Goal: Task Accomplishment & Management: Use online tool/utility

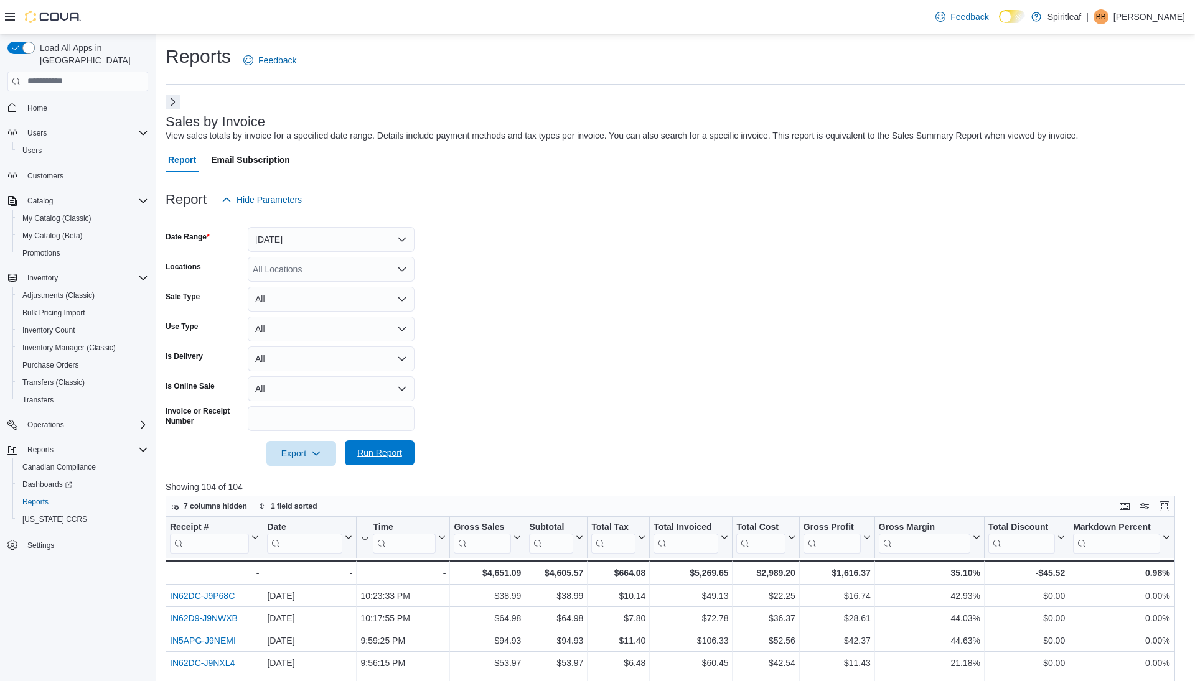
drag, startPoint x: 0, startPoint y: 0, endPoint x: 392, endPoint y: 175, distance: 429.5
click at [392, 441] on span "Run Report" at bounding box center [379, 453] width 55 height 25
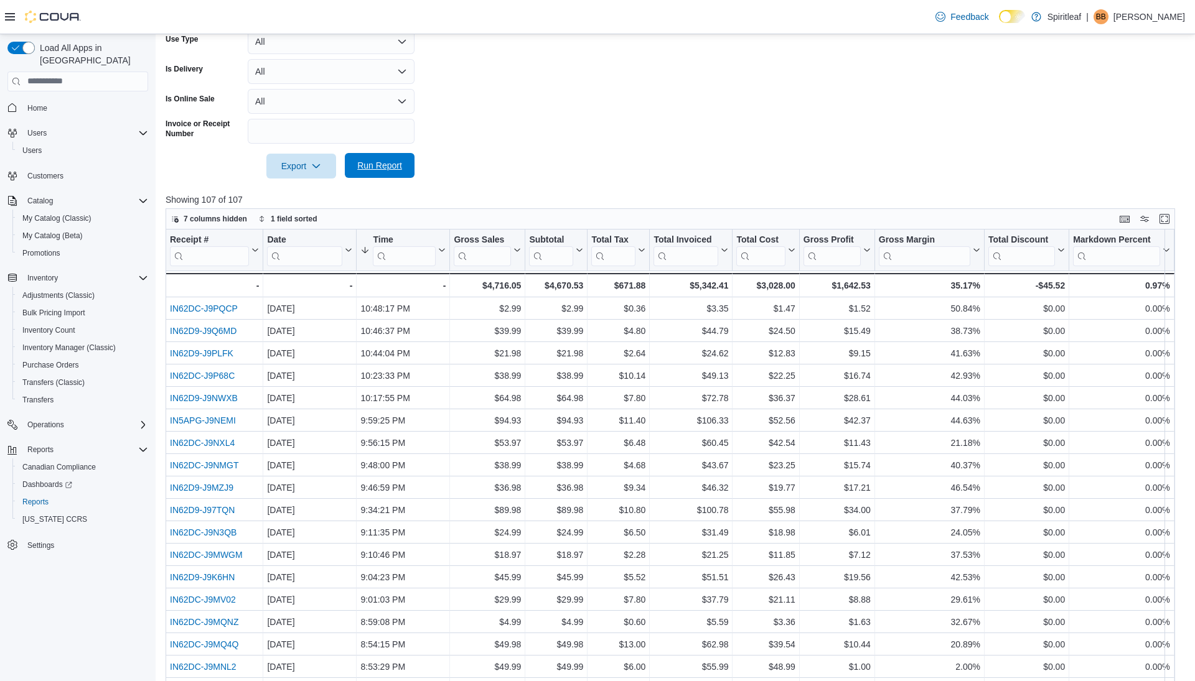
click at [370, 162] on span "Run Report" at bounding box center [379, 165] width 45 height 12
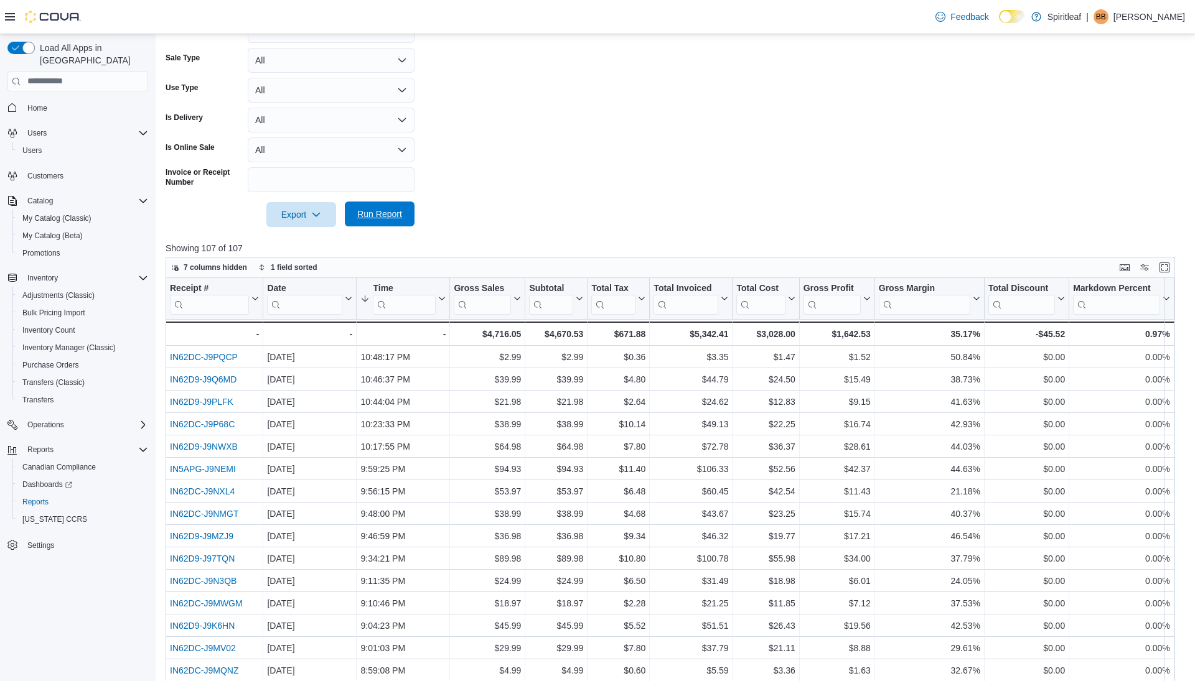
click at [370, 218] on span "Run Report" at bounding box center [379, 214] width 45 height 12
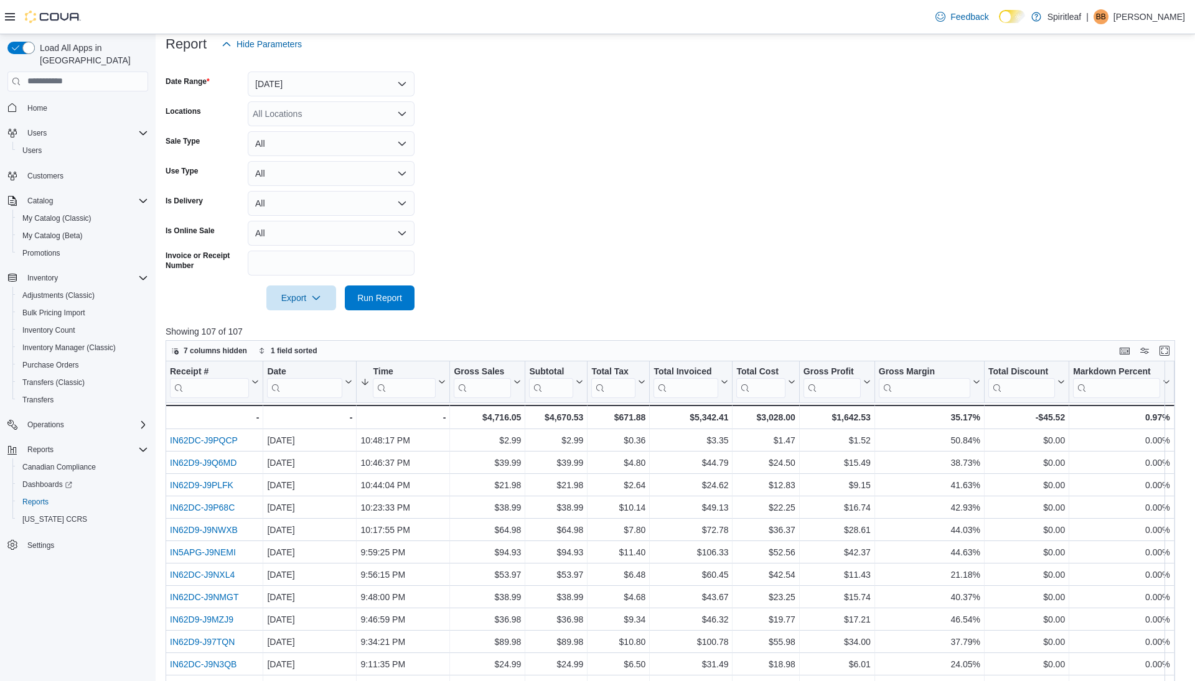
scroll to position [0, 0]
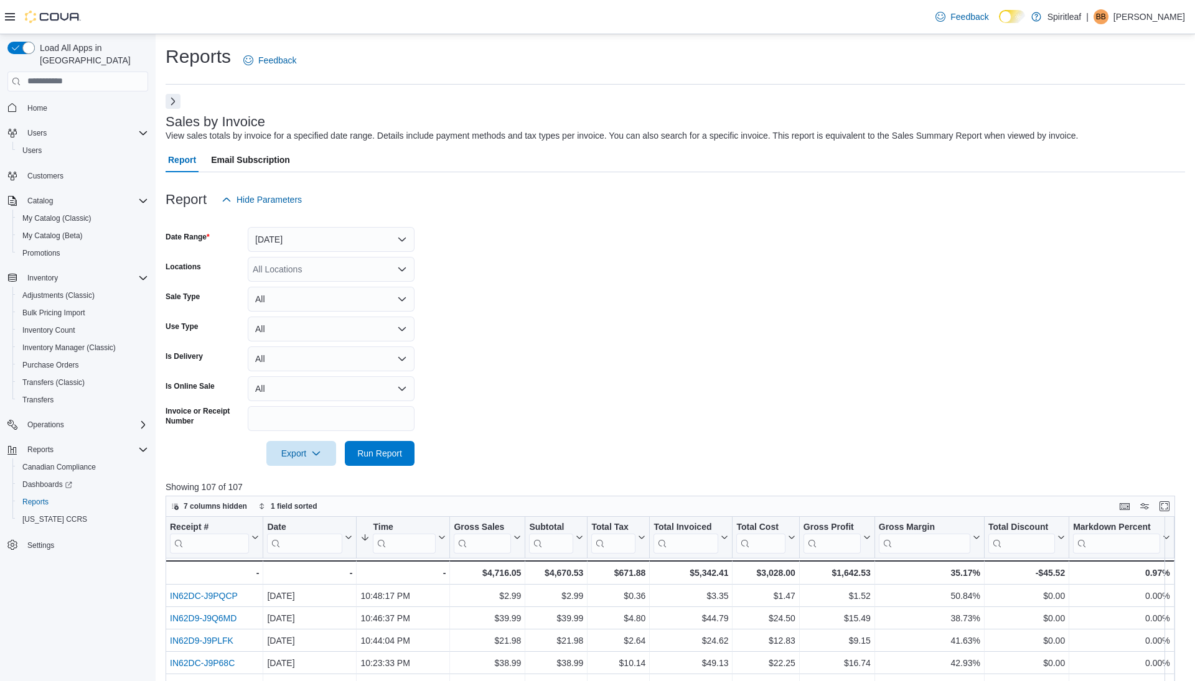
click at [172, 95] on button "Next" at bounding box center [173, 101] width 15 height 15
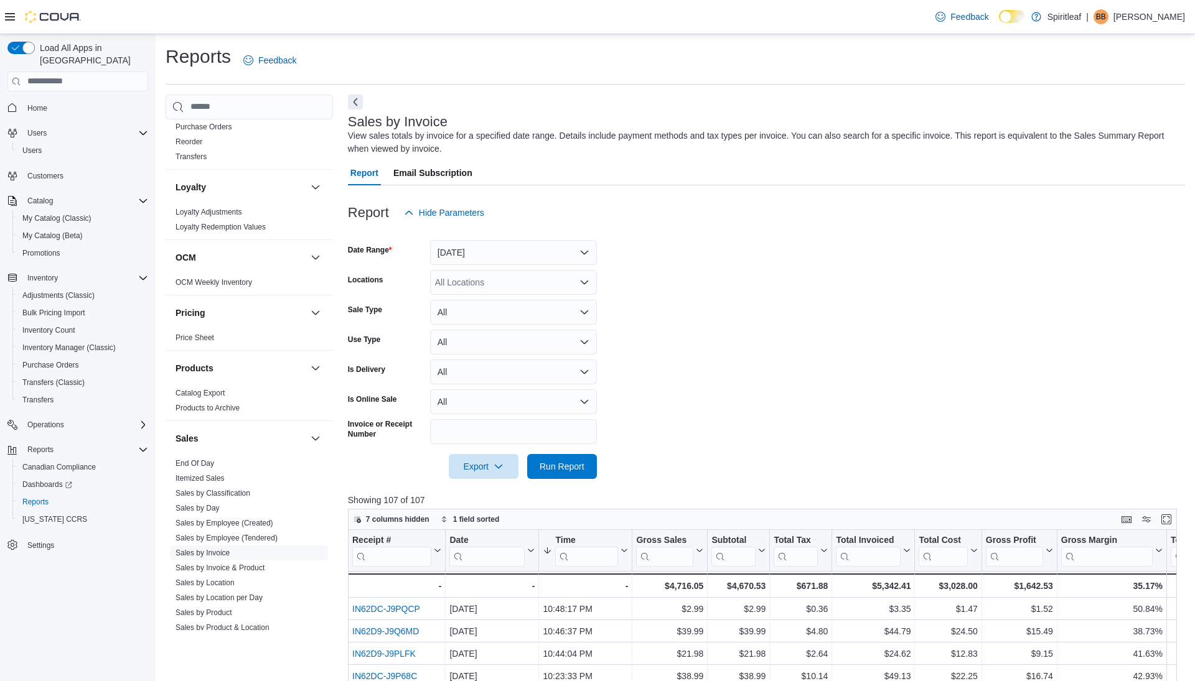
scroll to position [771, 0]
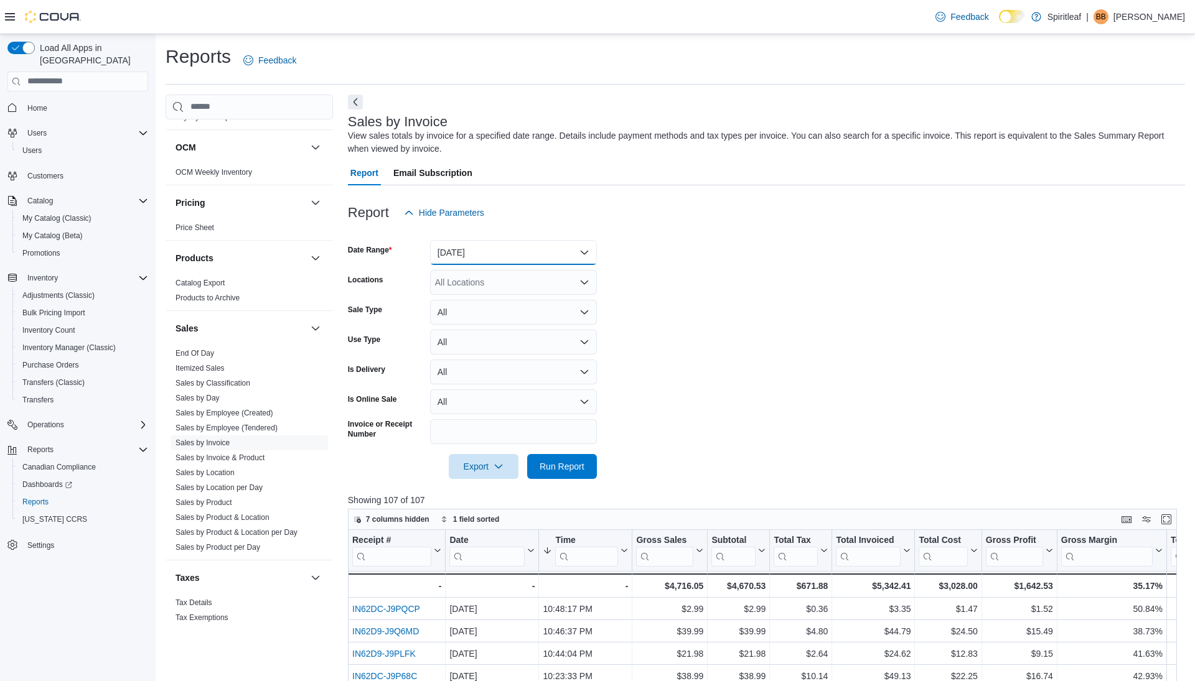
click at [483, 245] on button "[DATE]" at bounding box center [513, 252] width 167 height 25
click at [455, 280] on span "Custom Date" at bounding box center [521, 277] width 142 height 15
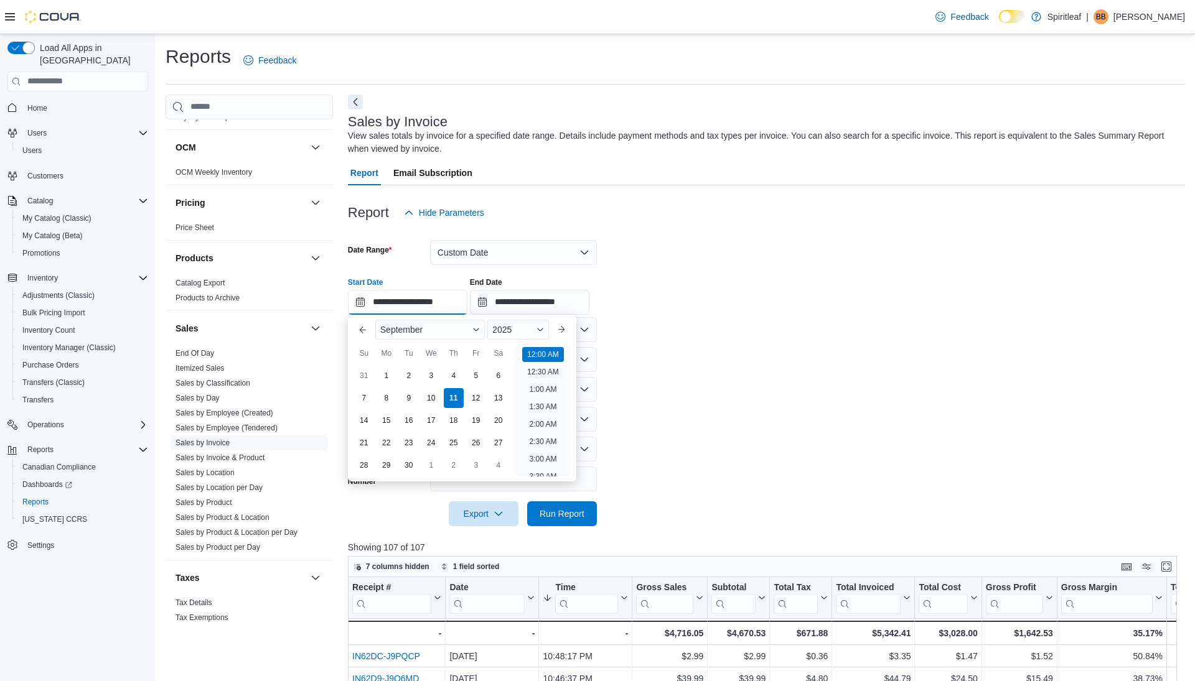
click at [412, 301] on input "**********" at bounding box center [407, 302] width 119 height 25
click at [542, 377] on li "9:00 PM" at bounding box center [543, 379] width 38 height 15
type input "**********"
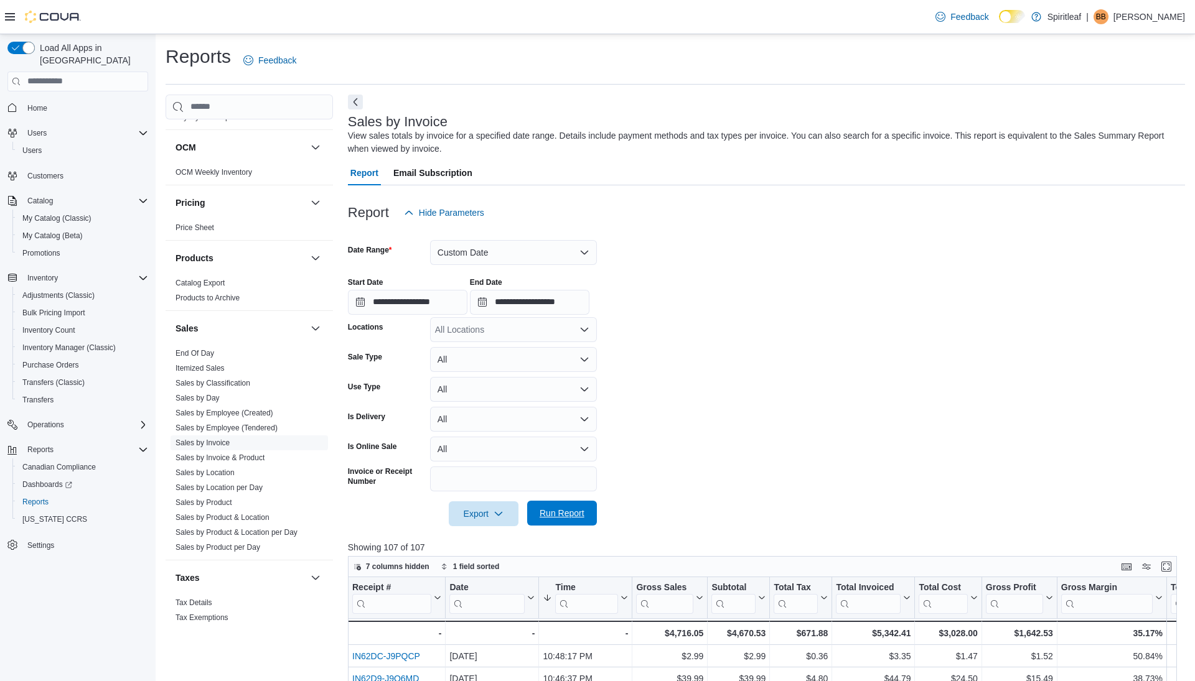
click at [560, 512] on span "Run Report" at bounding box center [561, 513] width 45 height 12
click at [558, 512] on span "Run Report" at bounding box center [561, 513] width 45 height 12
click at [495, 253] on button "Custom Date" at bounding box center [513, 252] width 167 height 25
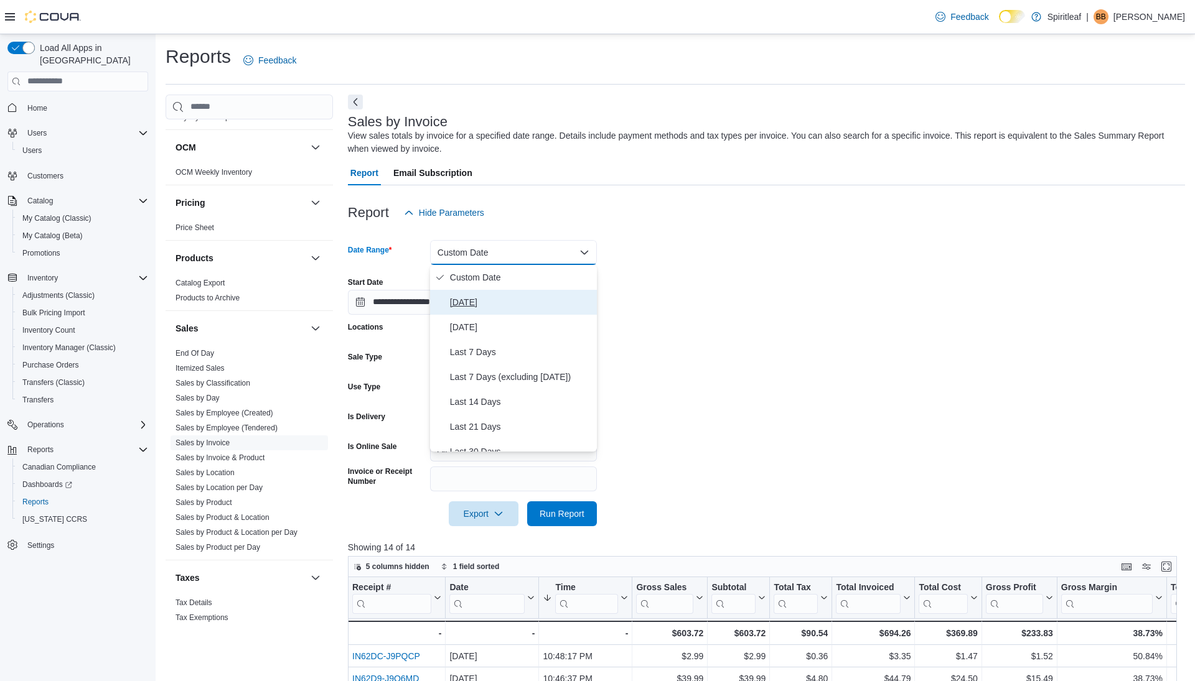
click at [485, 302] on span "[DATE]" at bounding box center [521, 302] width 142 height 15
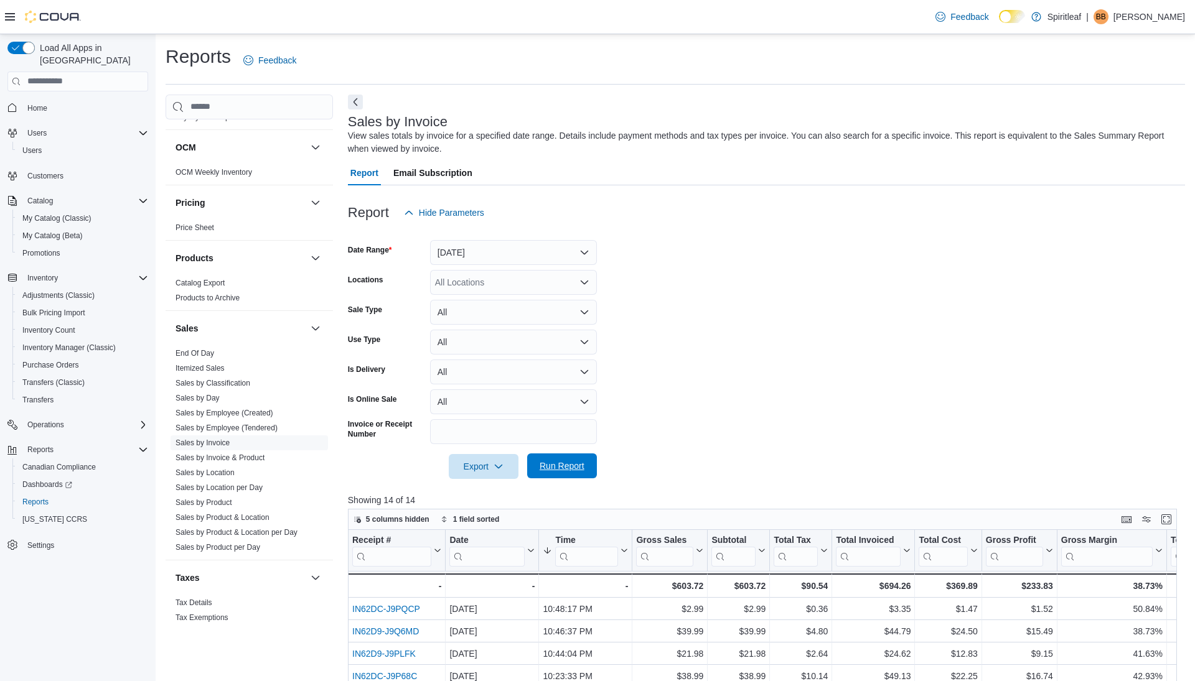
click at [556, 469] on span "Run Report" at bounding box center [561, 466] width 45 height 12
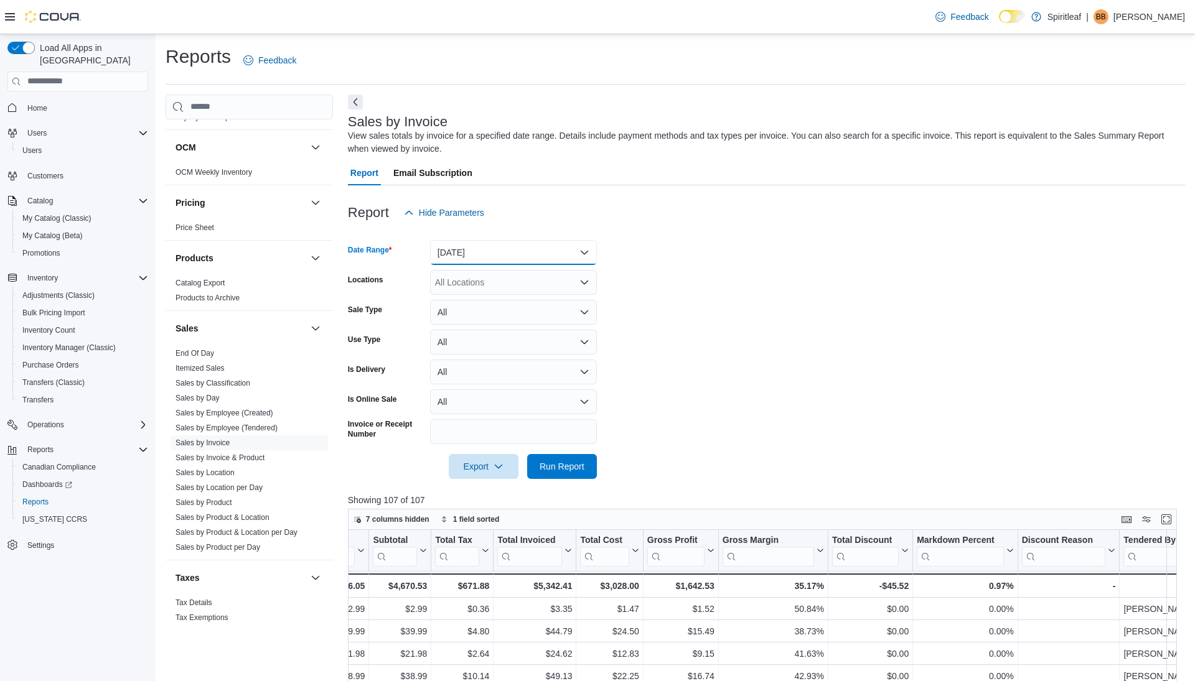
click at [475, 247] on button "[DATE]" at bounding box center [513, 252] width 167 height 25
click at [491, 389] on span "Month To Date" at bounding box center [521, 389] width 142 height 15
click at [574, 464] on span "Run Report" at bounding box center [561, 466] width 45 height 12
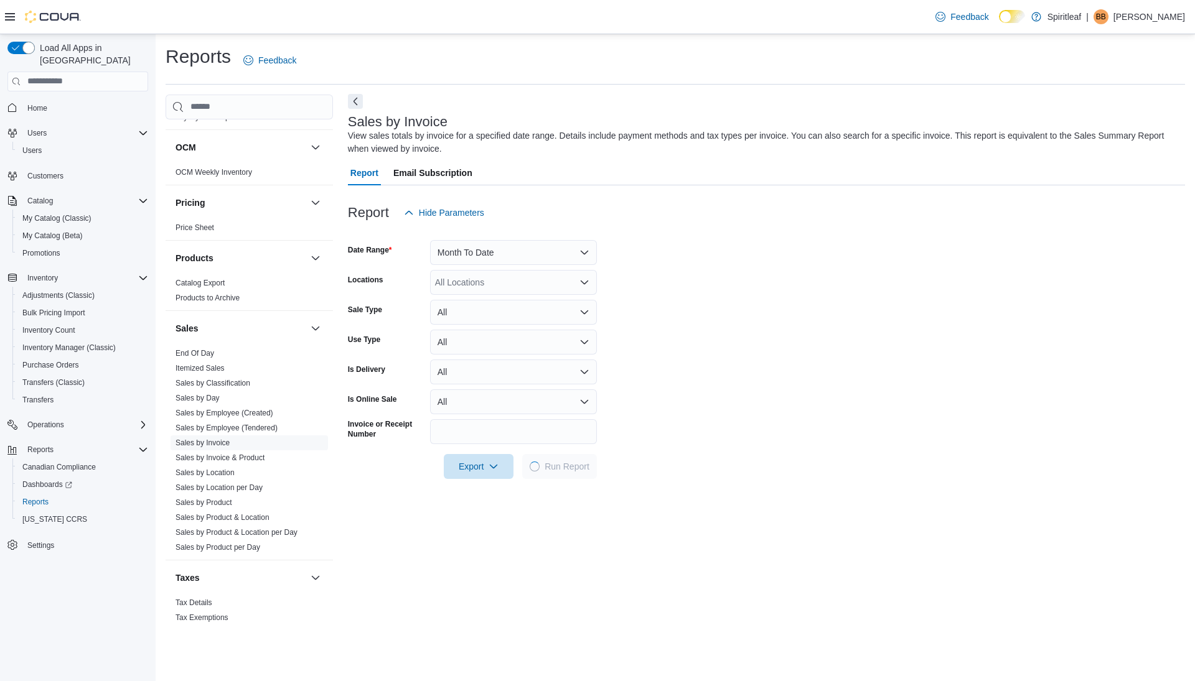
click at [356, 100] on button "Next" at bounding box center [355, 101] width 15 height 15
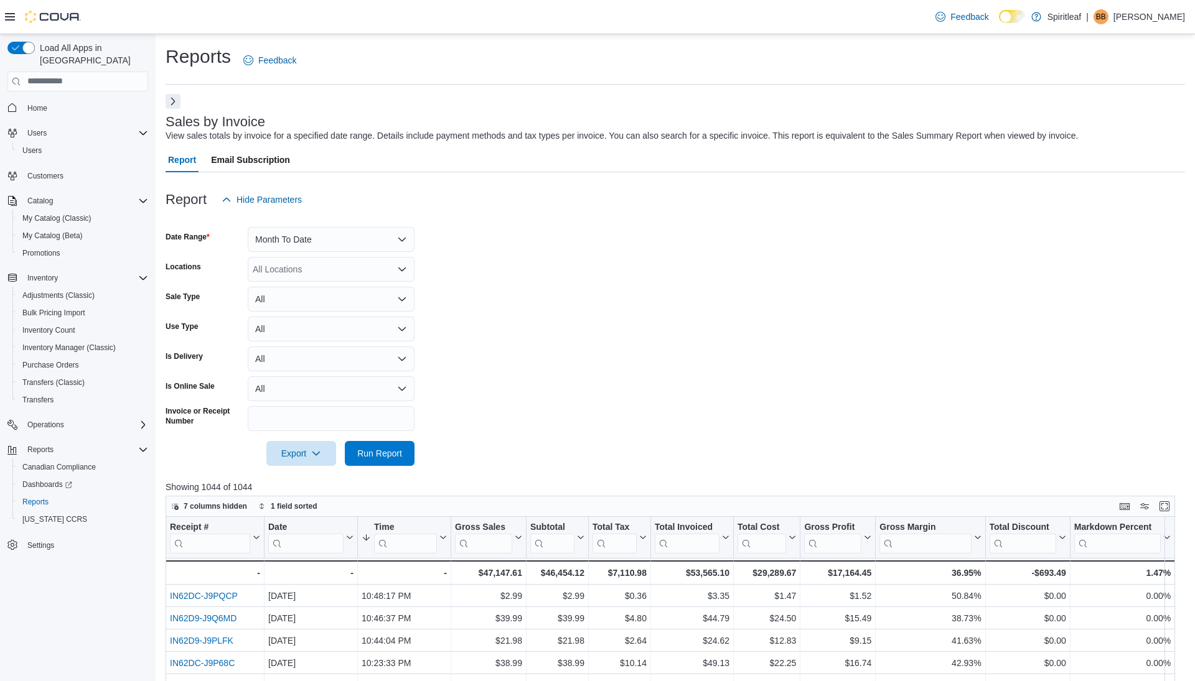
click at [171, 105] on button "Next" at bounding box center [173, 101] width 15 height 15
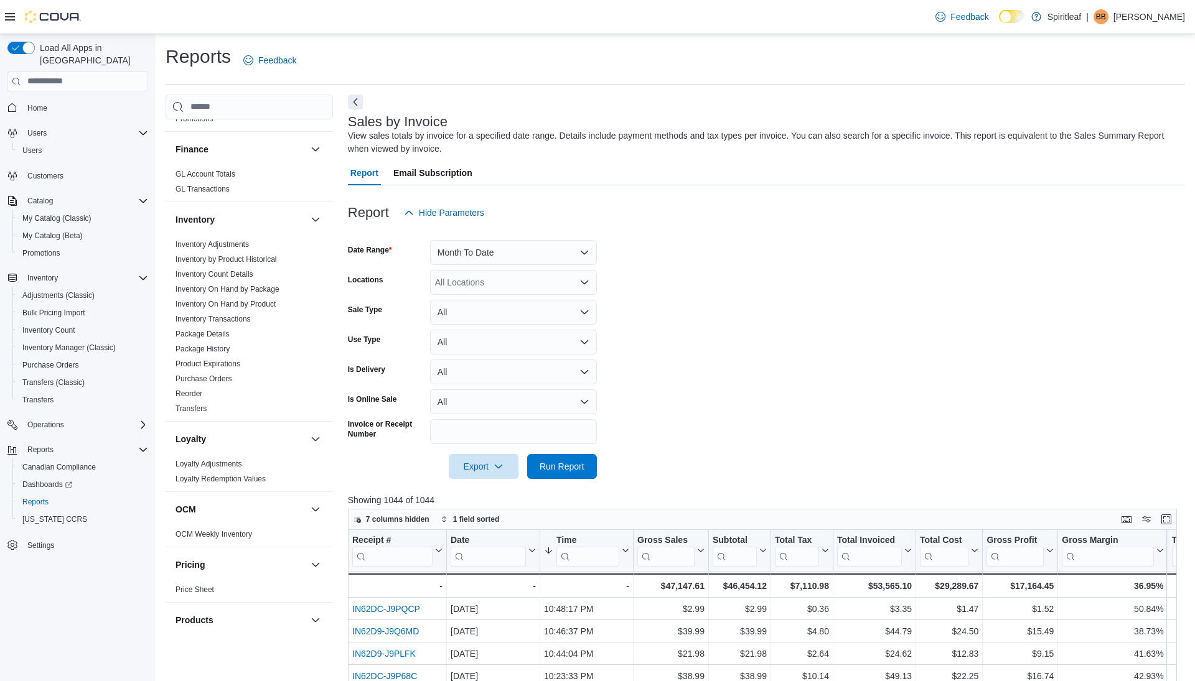
scroll to position [771, 0]
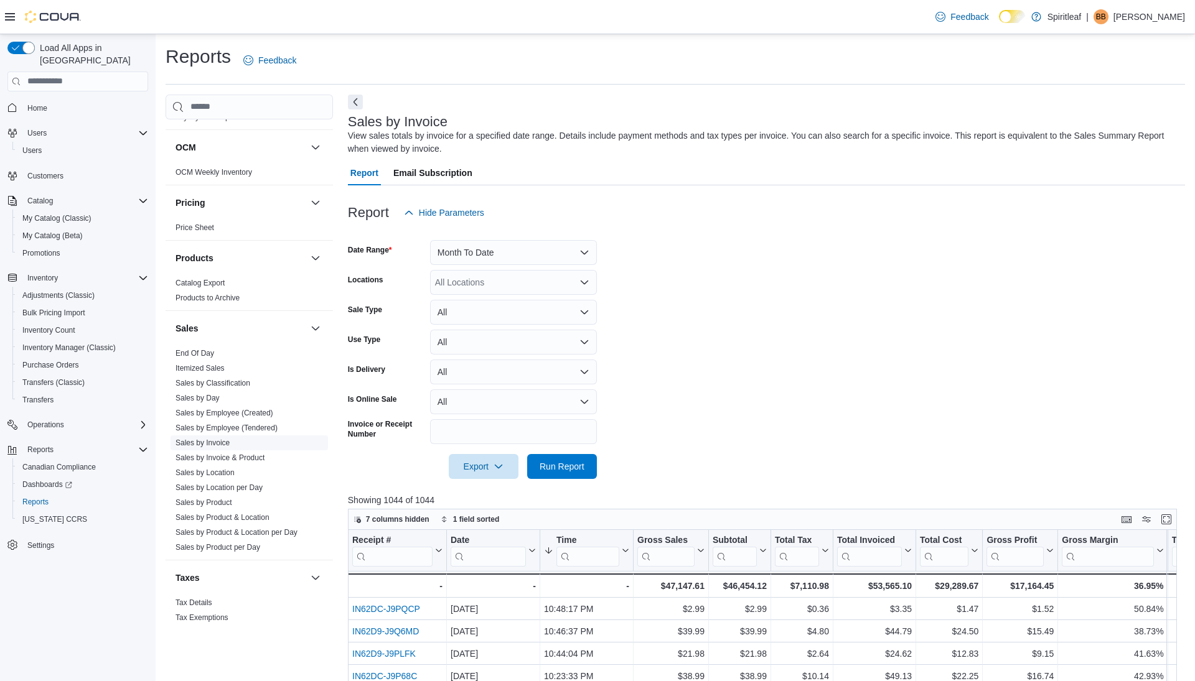
click at [213, 439] on link "Sales by Invoice" at bounding box center [202, 443] width 54 height 9
click at [451, 249] on button "Month To Date" at bounding box center [513, 252] width 167 height 25
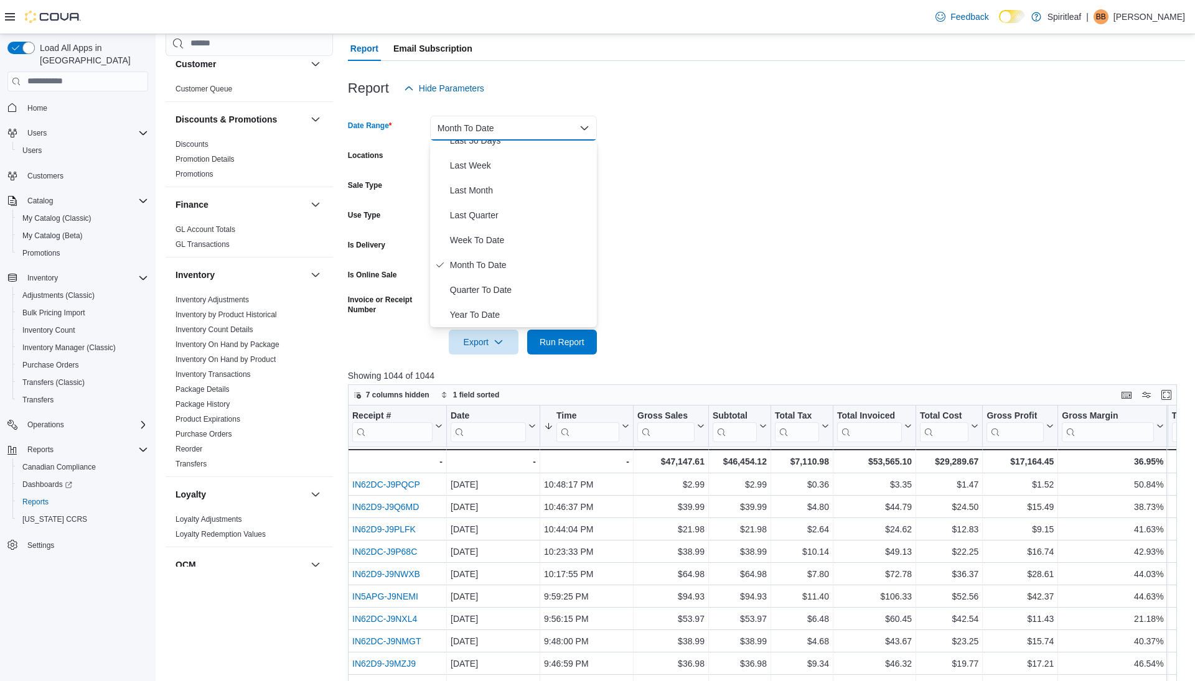
scroll to position [334, 0]
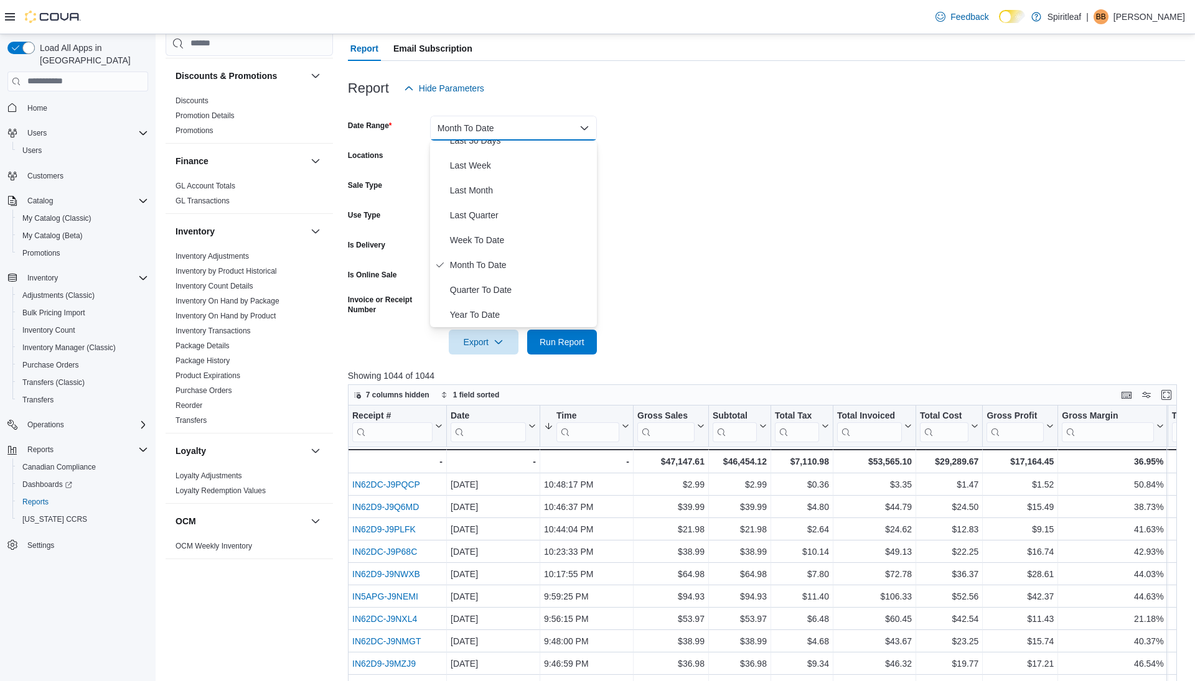
click at [229, 312] on link "Inventory On Hand by Product" at bounding box center [225, 316] width 100 height 9
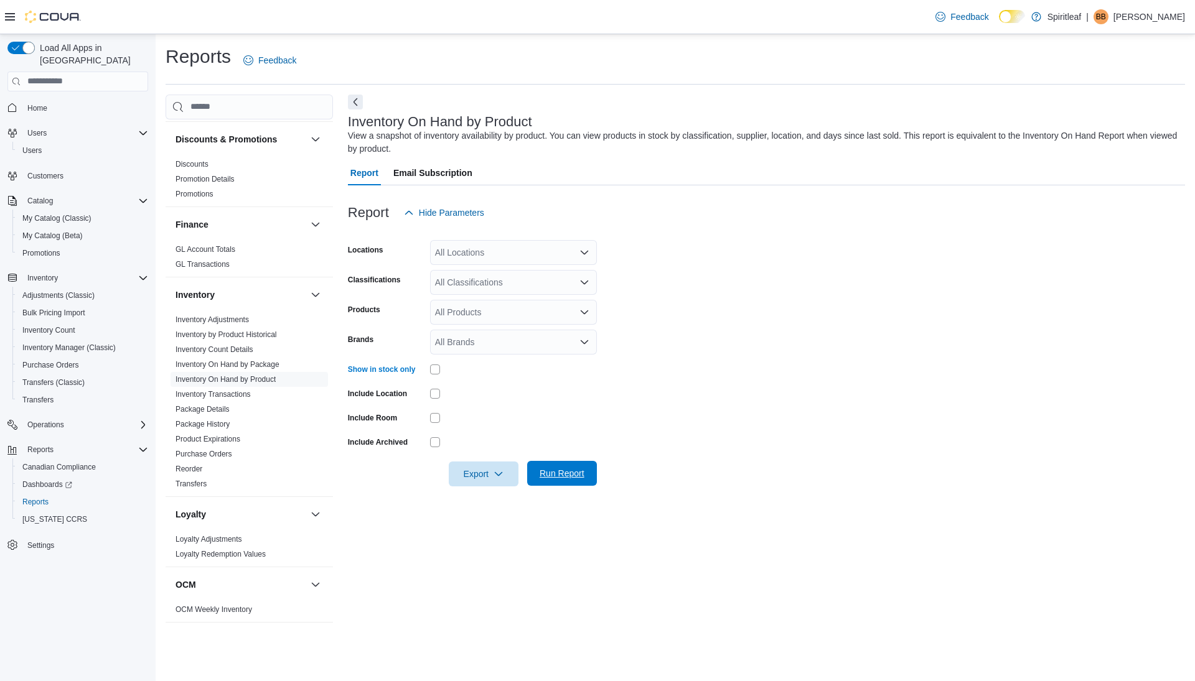
click at [574, 473] on span "Run Report" at bounding box center [561, 473] width 45 height 12
click at [356, 101] on button "Next" at bounding box center [355, 101] width 15 height 15
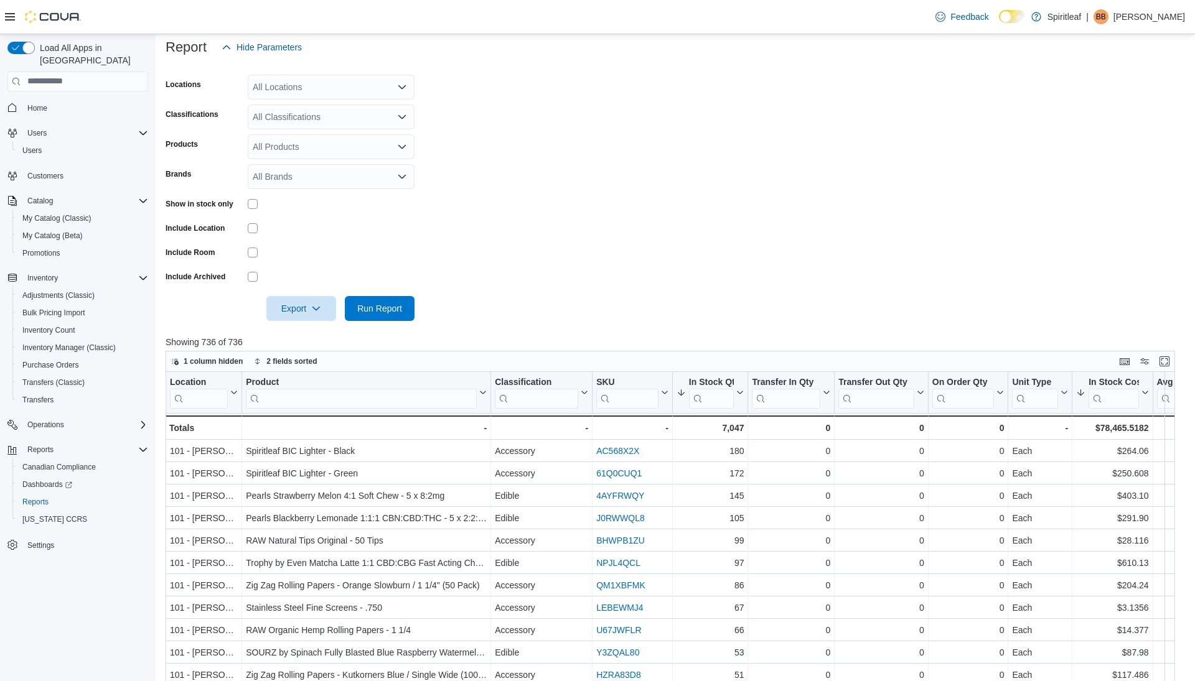
scroll to position [240, 0]
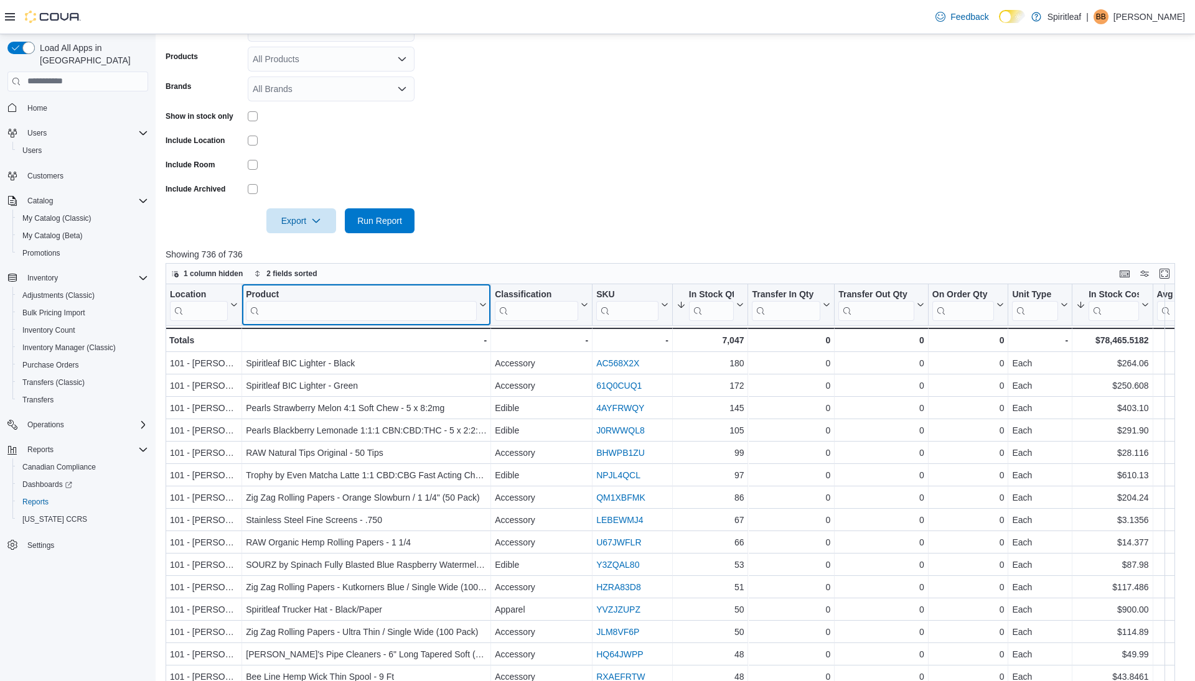
click at [416, 314] on input "search" at bounding box center [361, 311] width 231 height 20
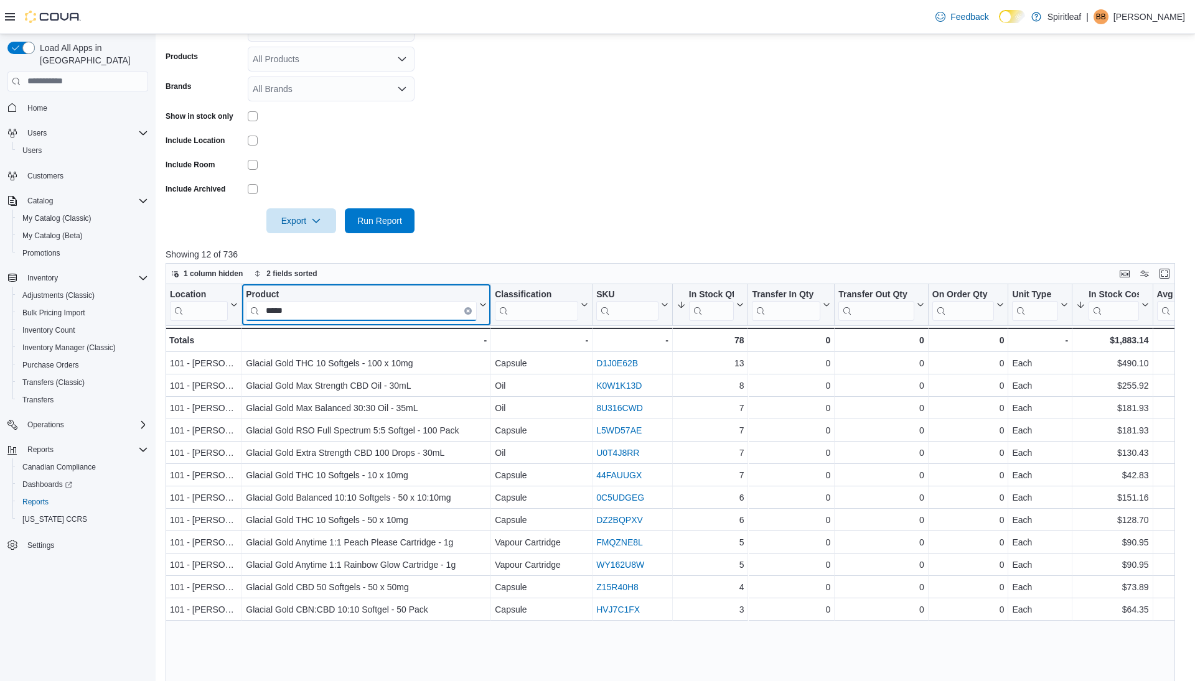
type input "*****"
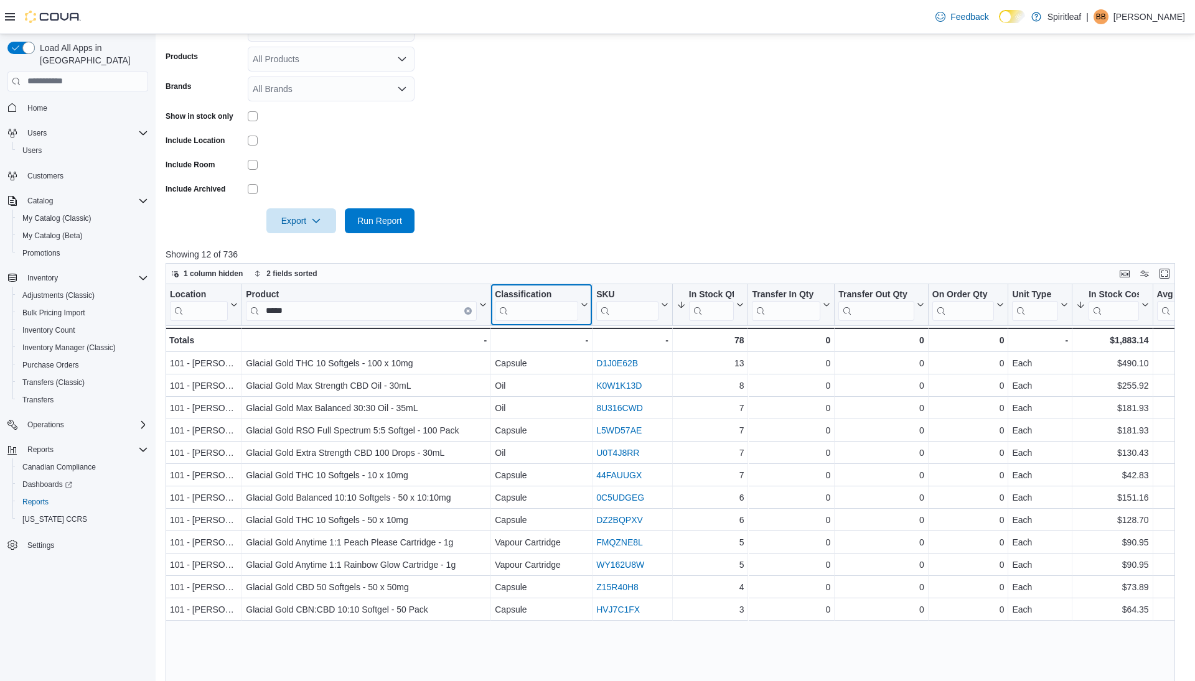
click at [554, 309] on input "search" at bounding box center [536, 311] width 83 height 20
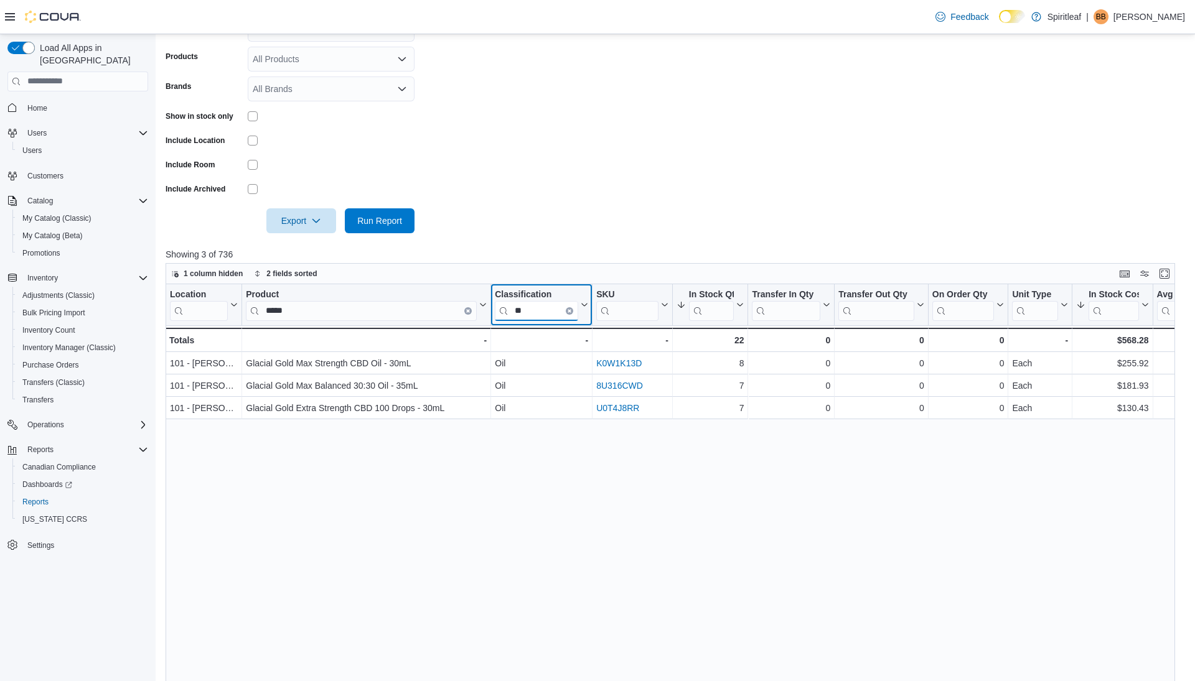
type input "*"
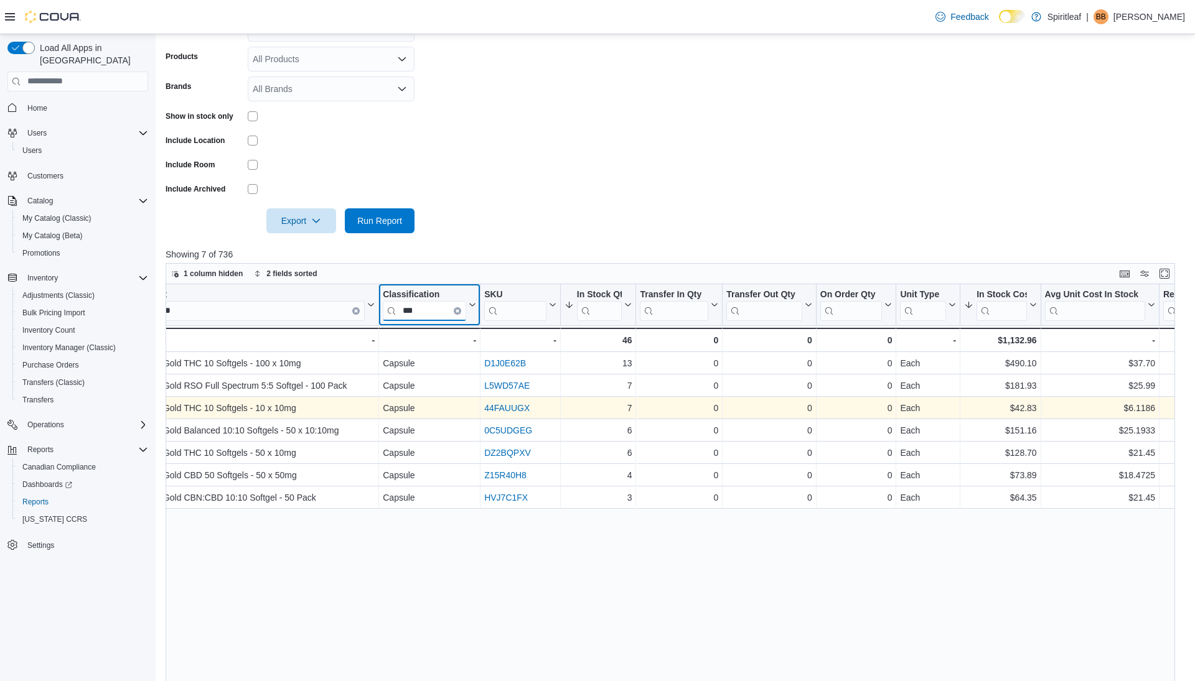
scroll to position [0, 152]
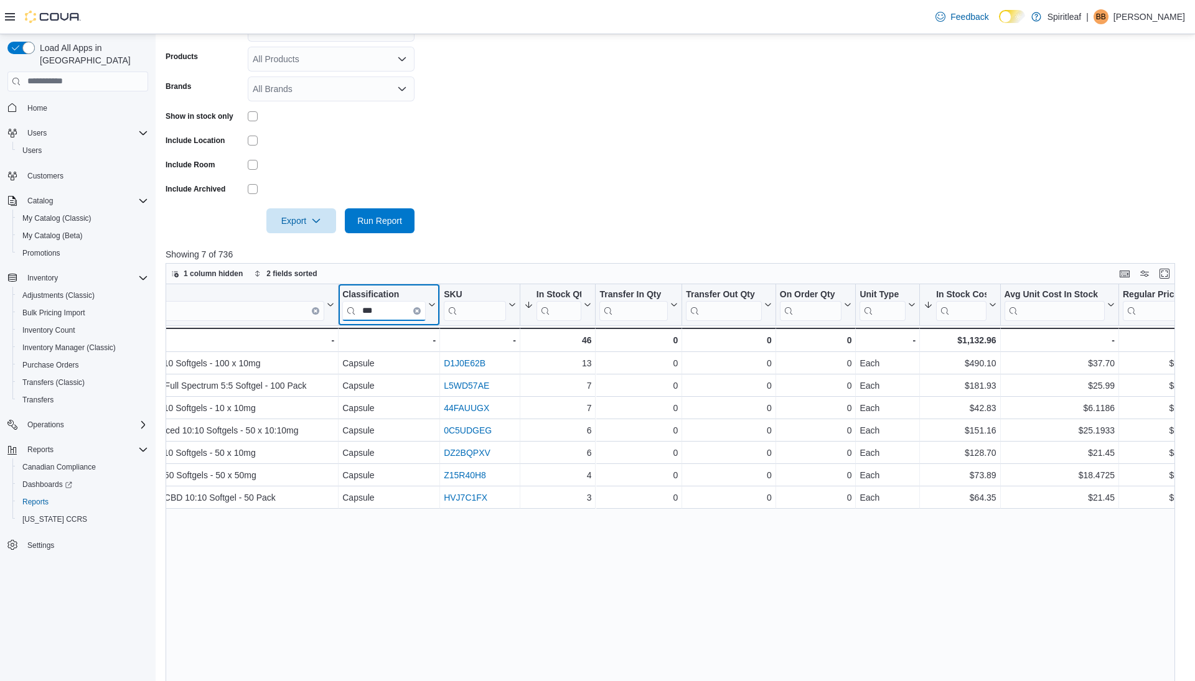
type input "***"
click at [1113, 302] on icon at bounding box center [1109, 304] width 10 height 7
click at [1080, 353] on span "Sort Low-High" at bounding box center [1065, 352] width 47 height 10
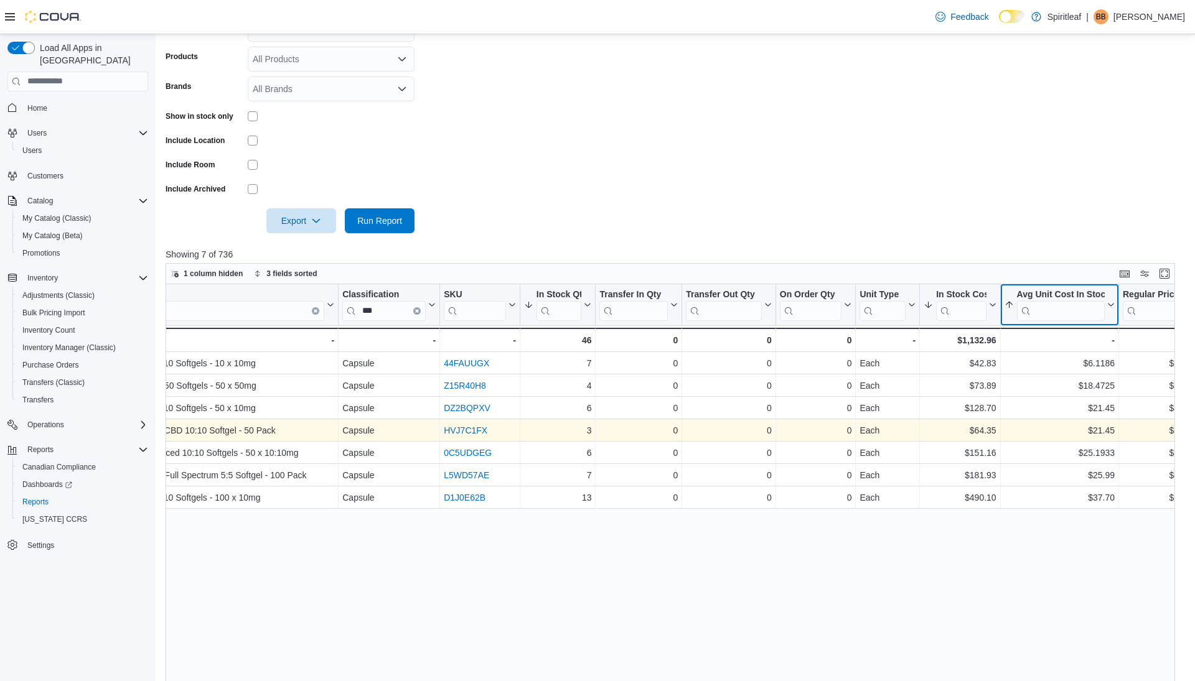
scroll to position [0, 0]
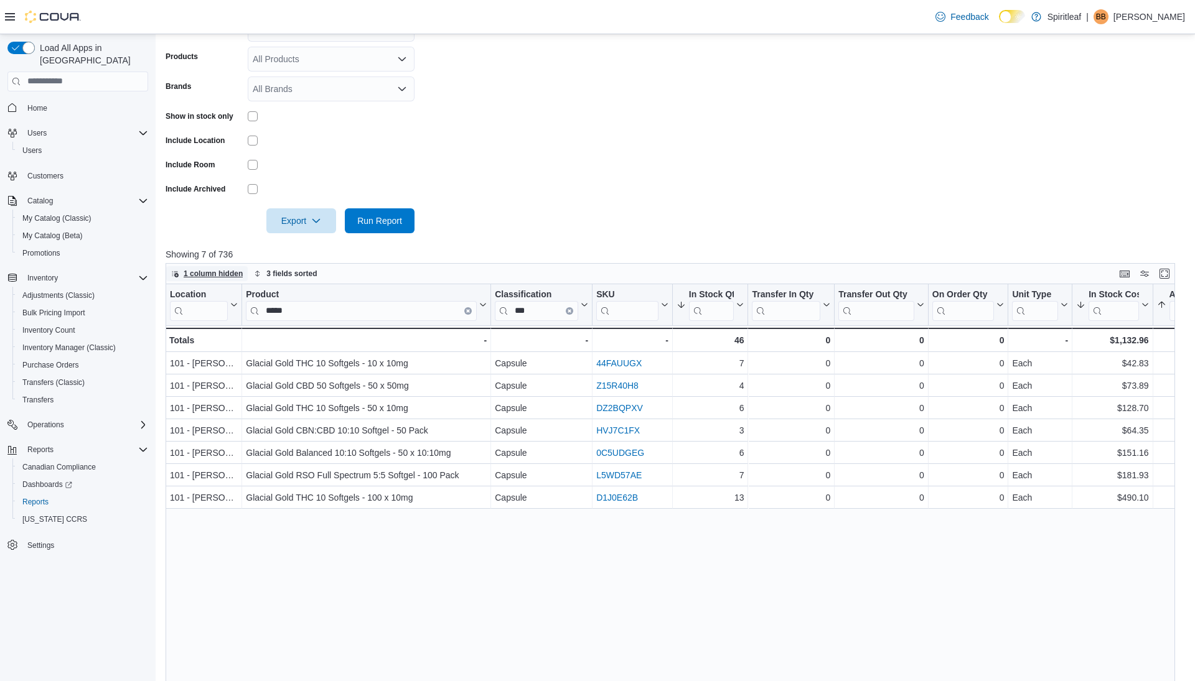
click at [212, 272] on span "1 column hidden" at bounding box center [213, 274] width 59 height 10
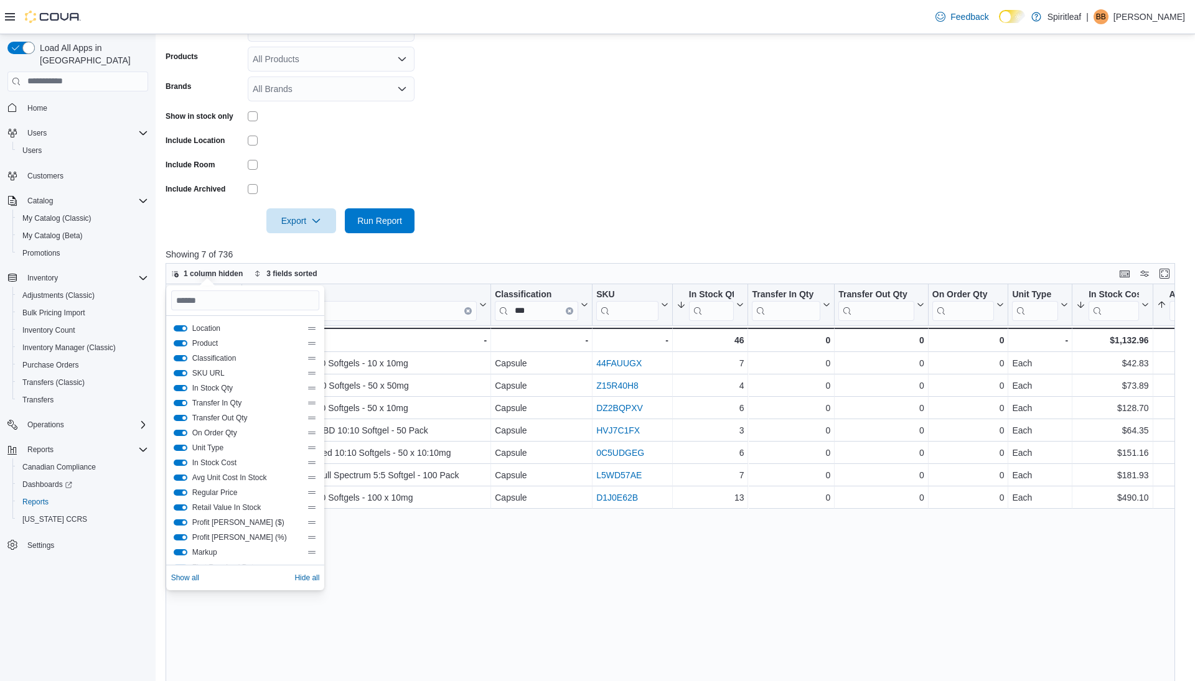
click at [185, 402] on button "Transfer In Qty" at bounding box center [181, 403] width 14 height 6
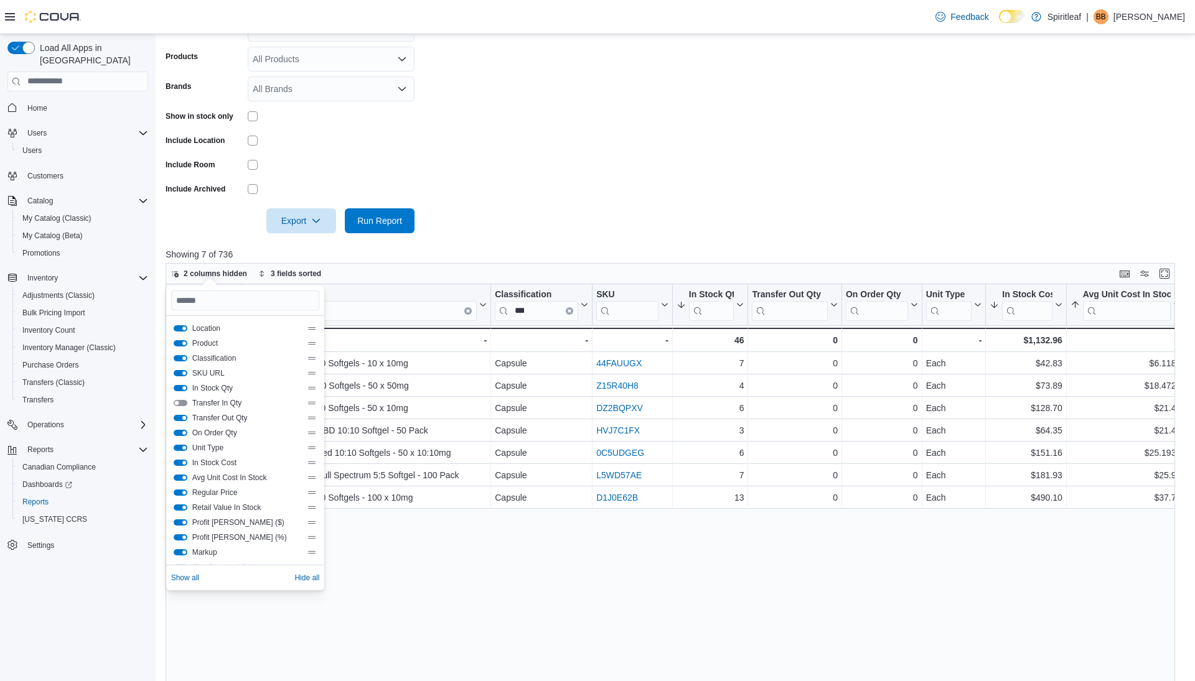
click at [184, 419] on button "Transfer Out Qty" at bounding box center [181, 418] width 14 height 6
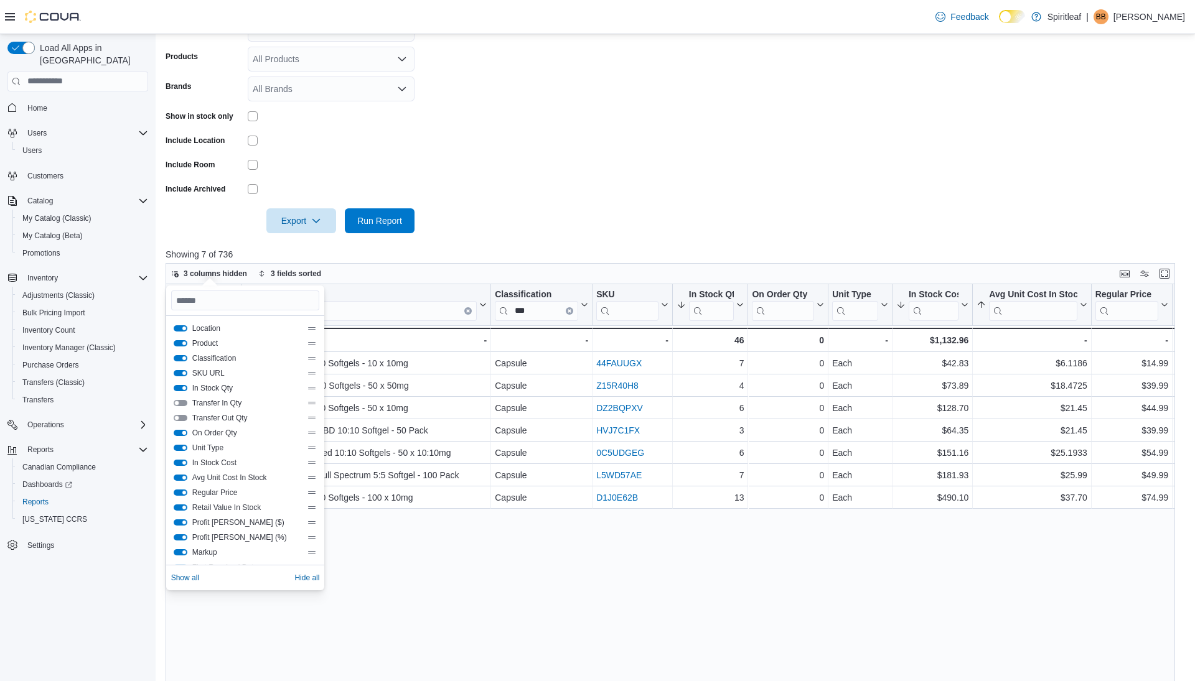
click at [184, 433] on button "On Order Qty" at bounding box center [181, 433] width 14 height 6
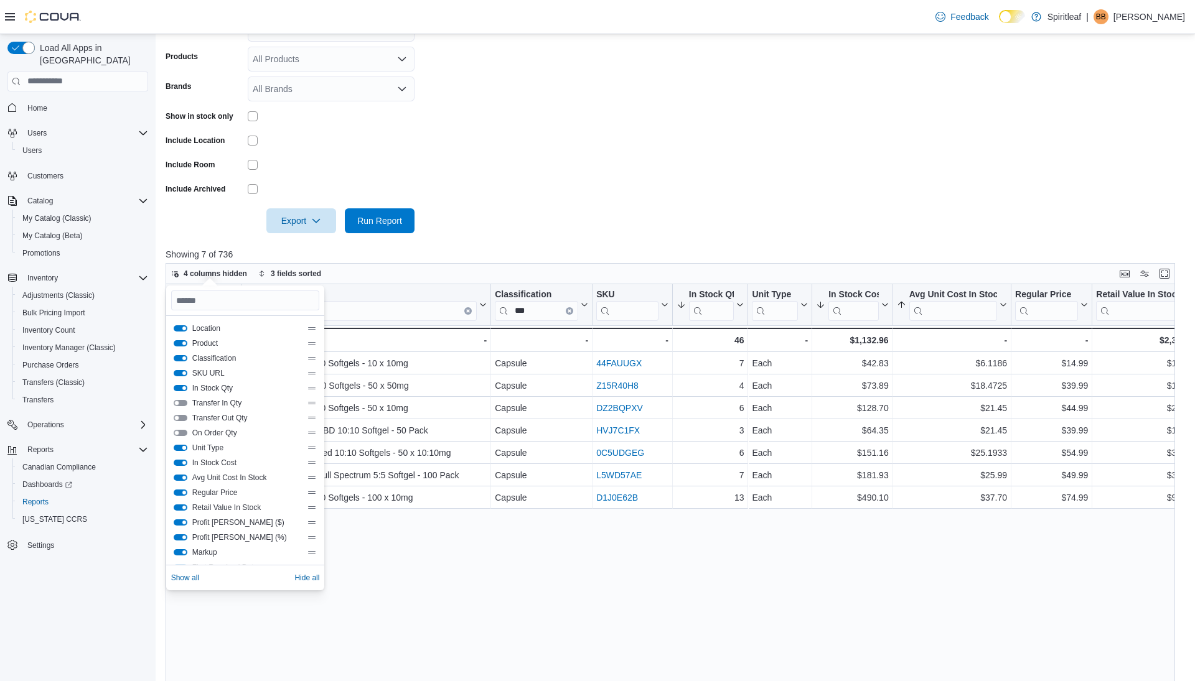
click at [182, 446] on button "Unit Type" at bounding box center [181, 448] width 14 height 6
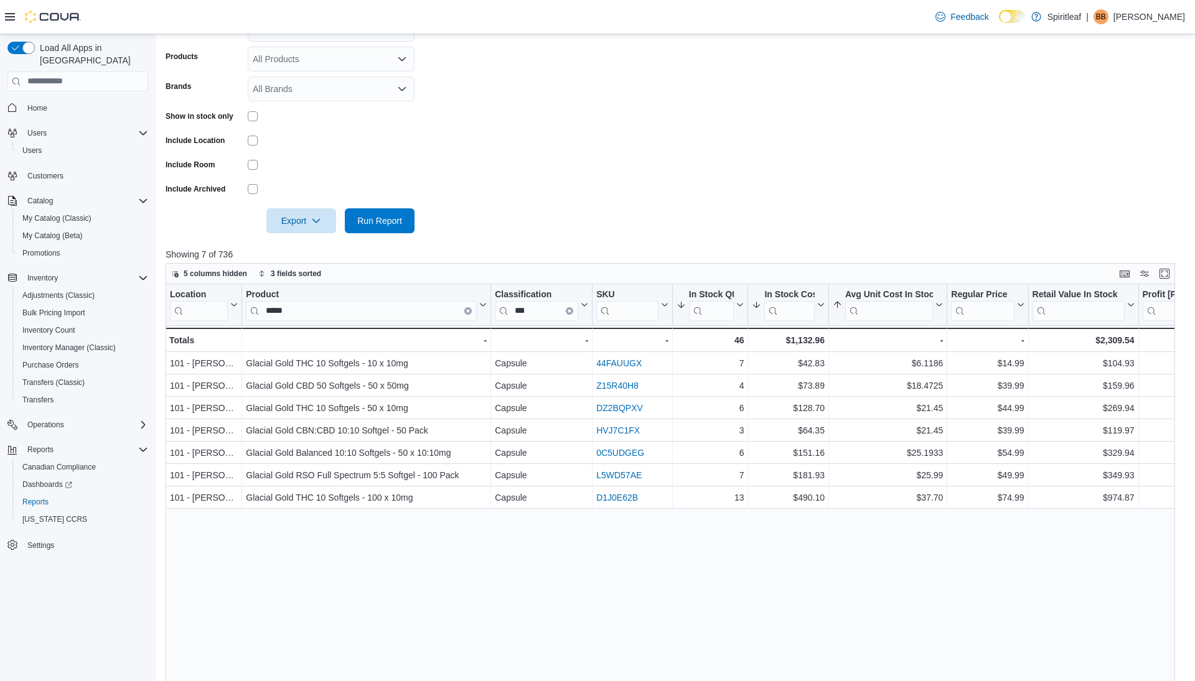
click at [687, 130] on form "Locations All Locations Classifications All Classifications Products All Produc…" at bounding box center [675, 102] width 1019 height 261
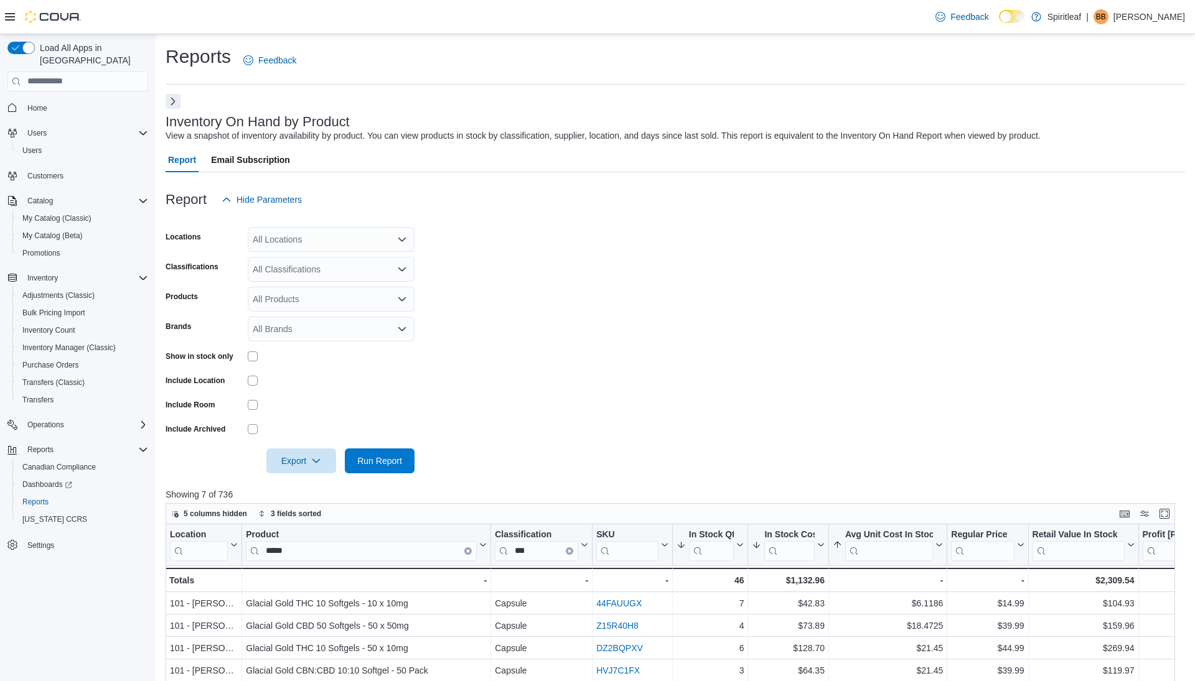
click at [174, 99] on button "Next" at bounding box center [173, 101] width 15 height 15
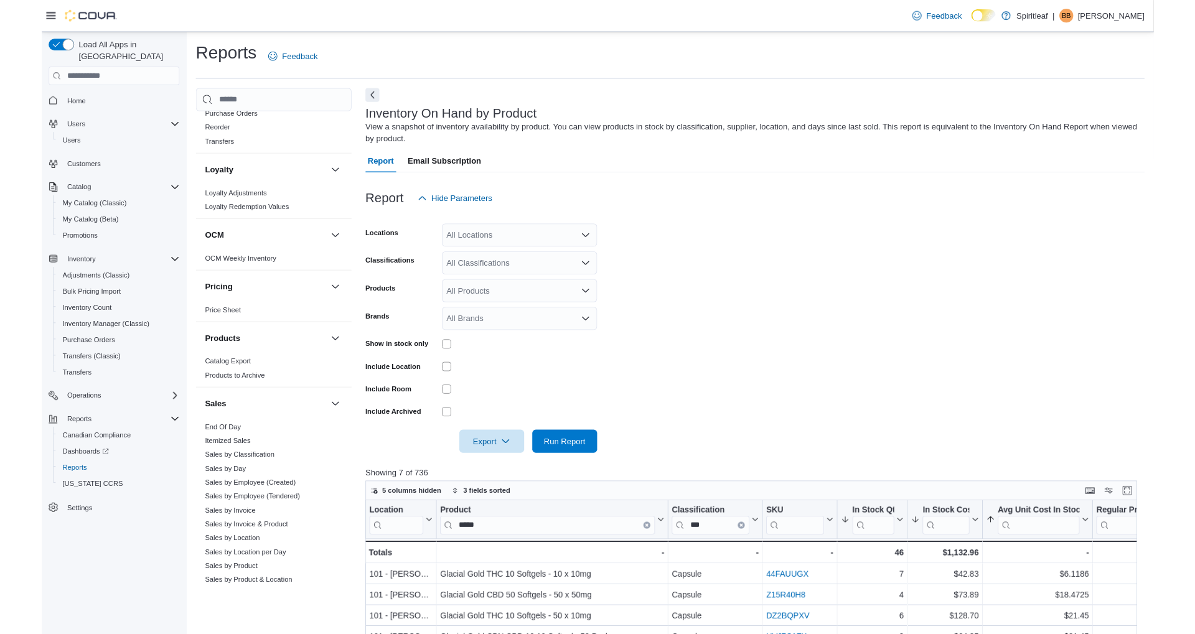
scroll to position [771, 0]
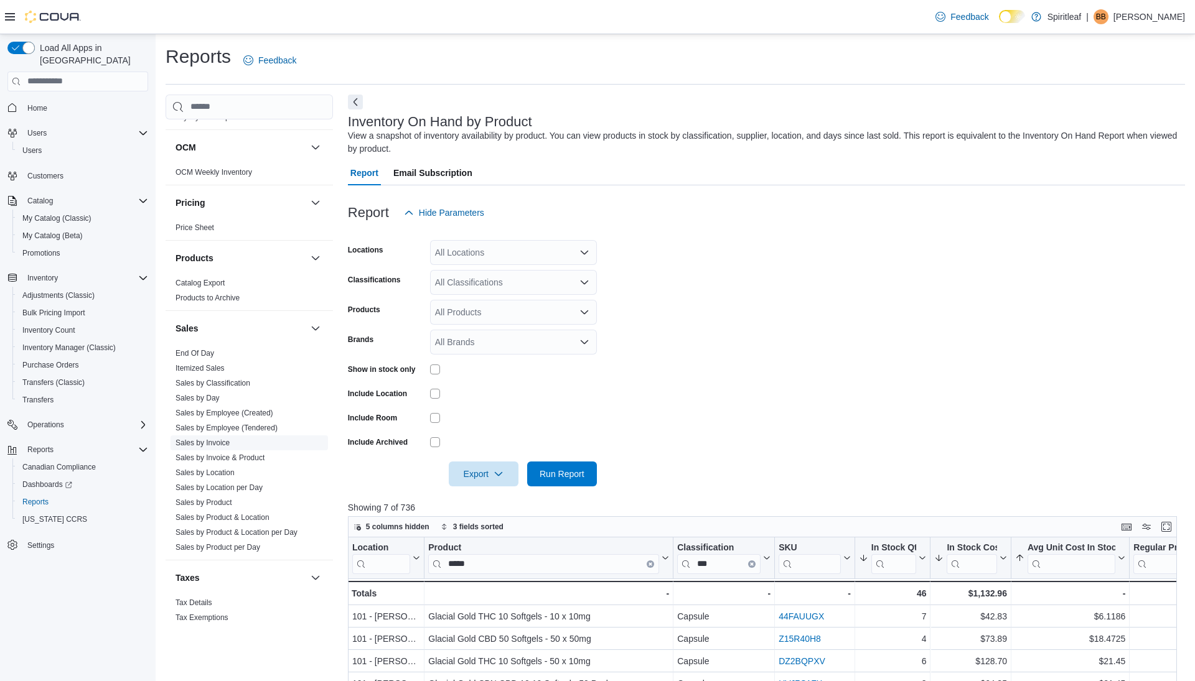
click at [205, 439] on link "Sales by Invoice" at bounding box center [202, 443] width 54 height 9
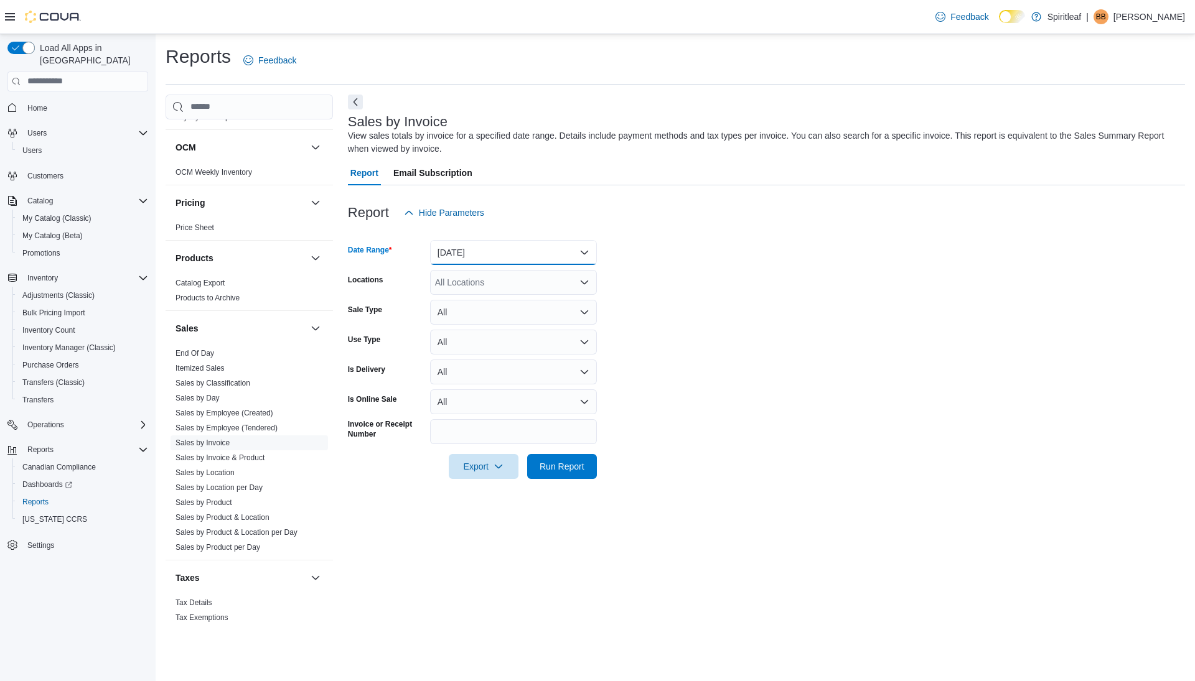
click at [472, 251] on button "[DATE]" at bounding box center [513, 252] width 167 height 25
click at [461, 302] on span "[DATE]" at bounding box center [521, 302] width 142 height 15
click at [566, 474] on span "Run Report" at bounding box center [561, 466] width 55 height 25
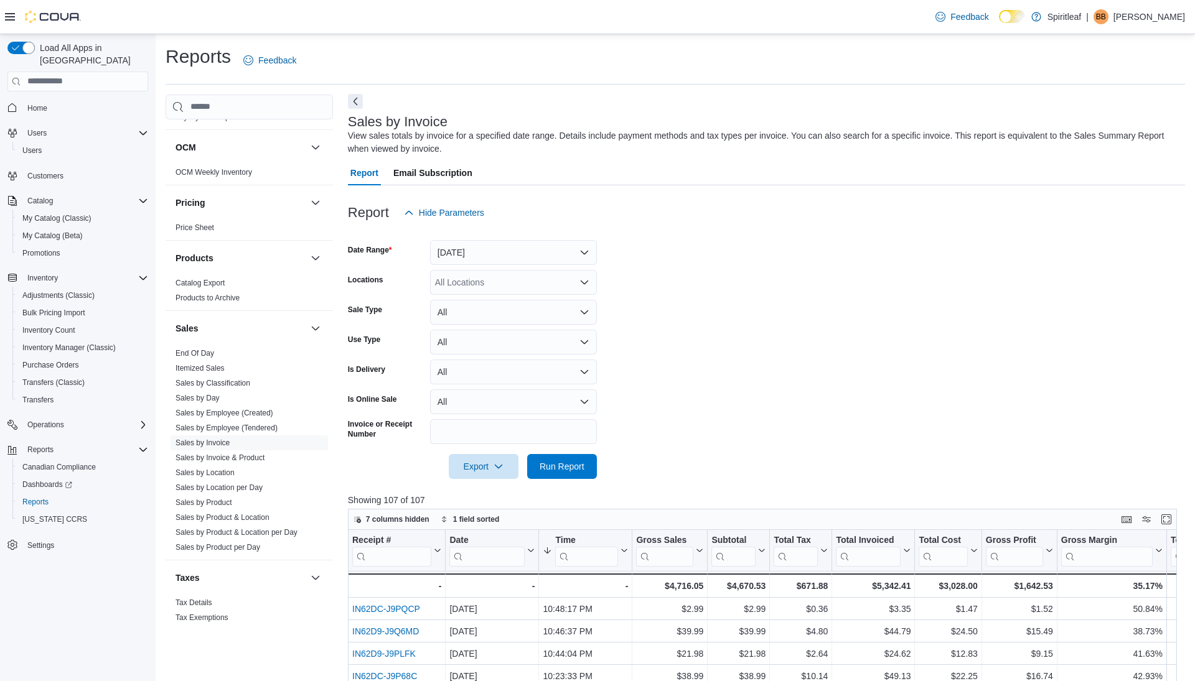
click at [359, 100] on button "Next" at bounding box center [355, 101] width 15 height 15
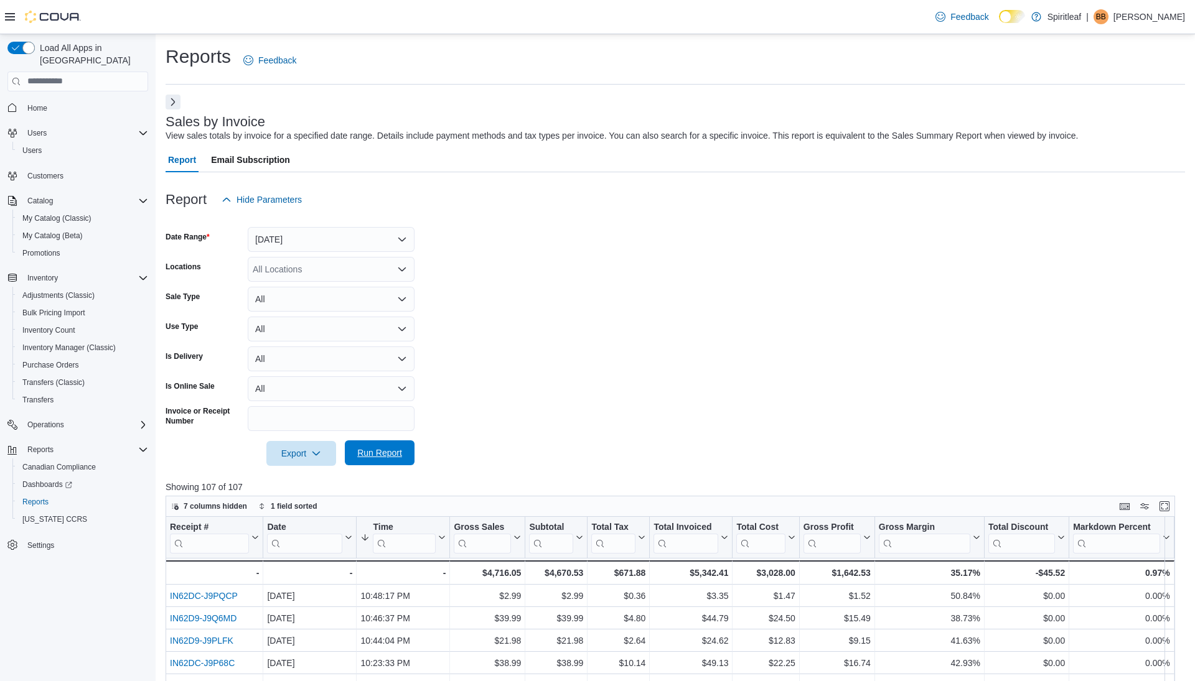
click at [373, 464] on span "Run Report" at bounding box center [379, 453] width 55 height 25
click at [370, 462] on span "Run Report" at bounding box center [379, 453] width 55 height 25
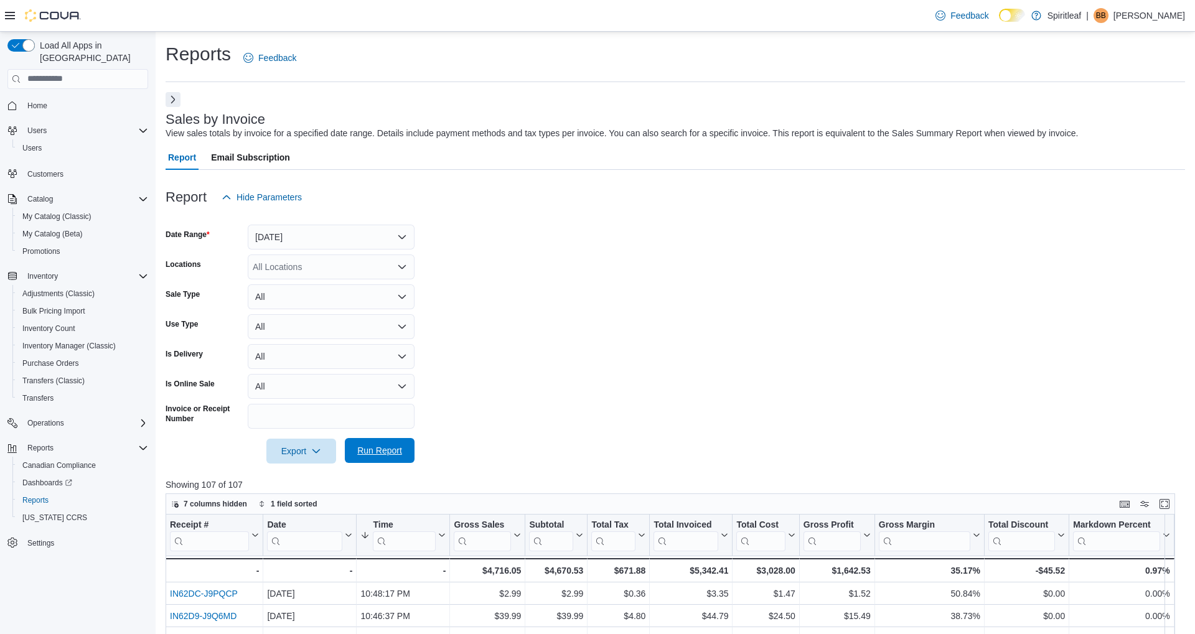
click at [378, 450] on span "Run Report" at bounding box center [379, 450] width 45 height 12
